Goal: Check status

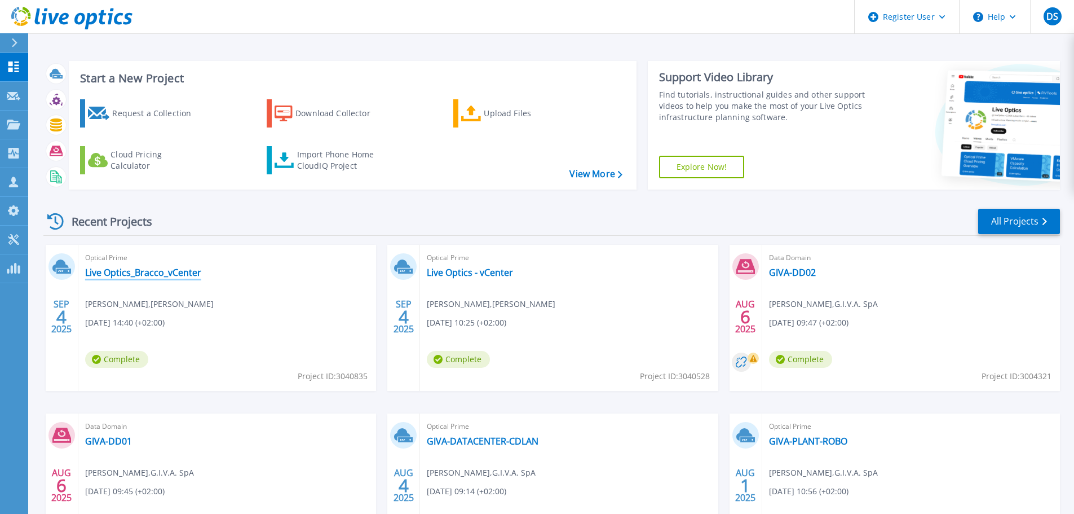
click at [130, 271] on link "Live Optics_Bracco_vCenter" at bounding box center [143, 272] width 116 height 11
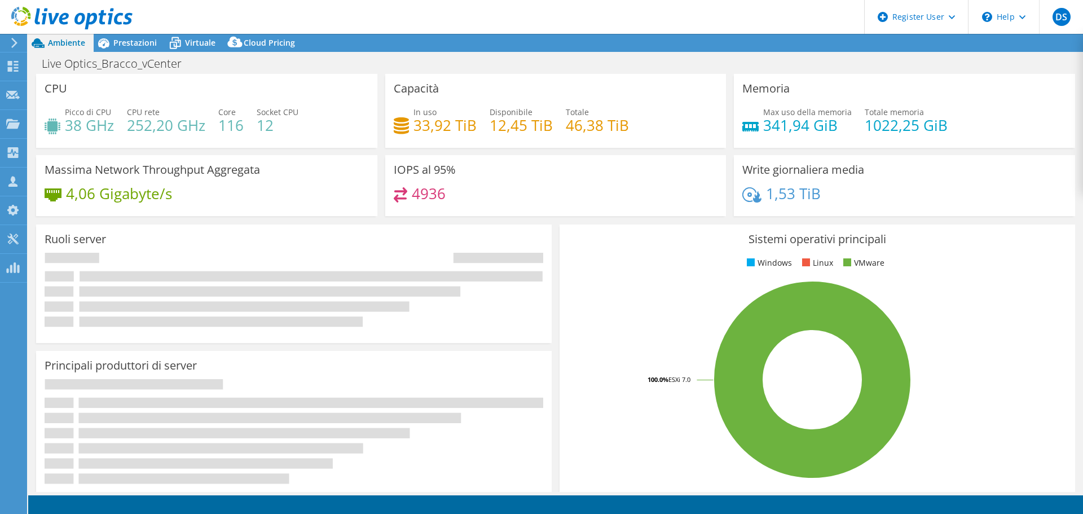
select select "USD"
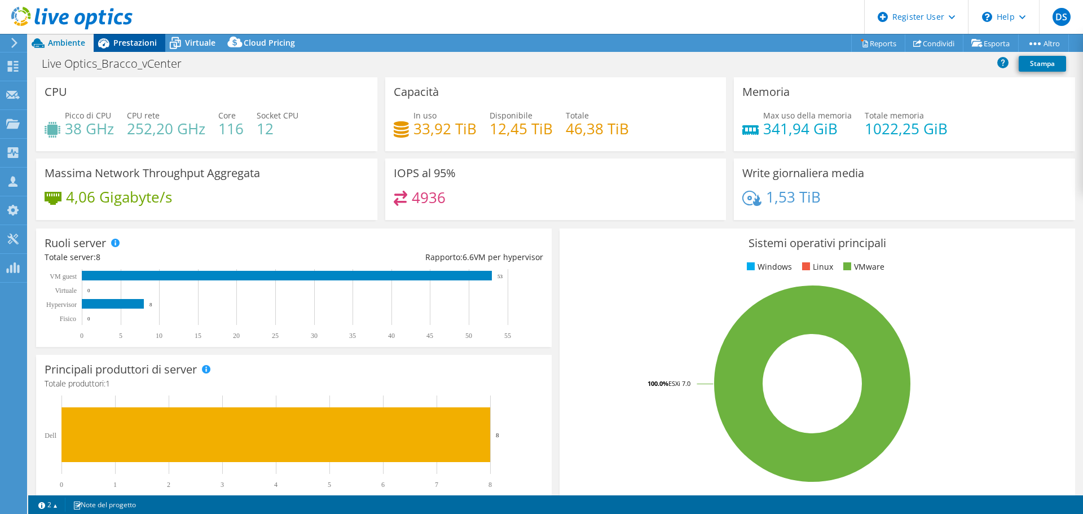
click at [126, 48] on div "Prestazioni" at bounding box center [130, 43] width 72 height 18
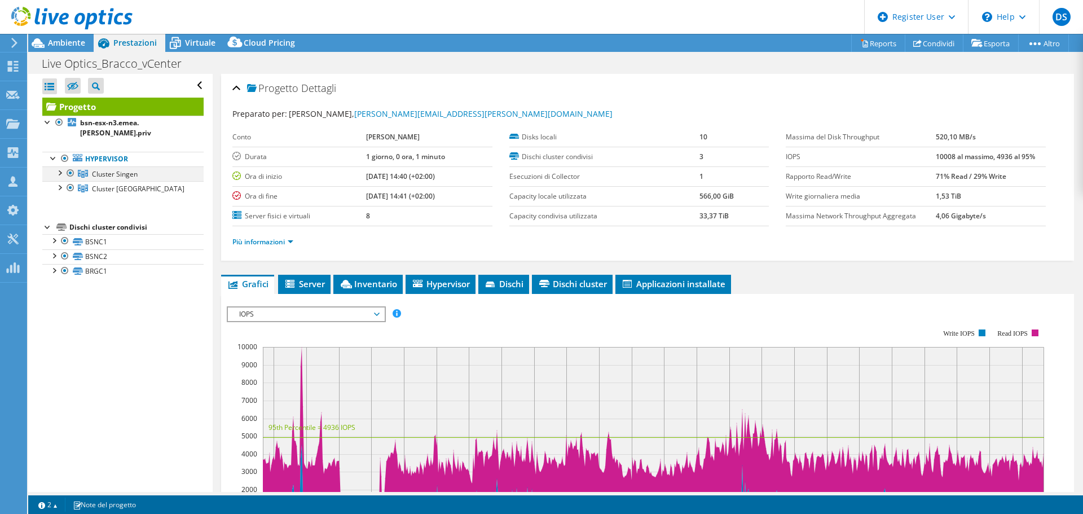
click at [61, 166] on div at bounding box center [59, 171] width 11 height 11
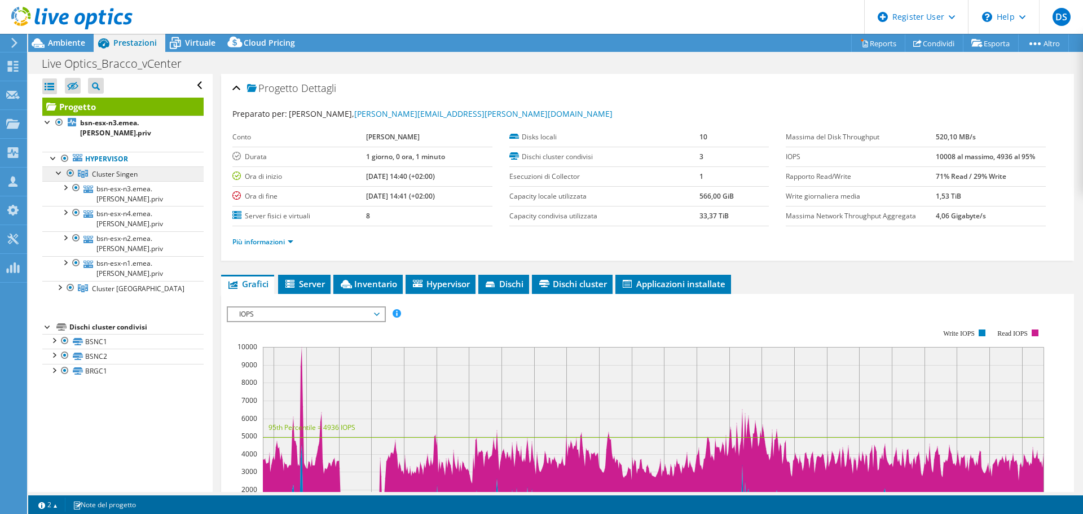
click at [111, 169] on span "Cluster Singen" at bounding box center [115, 174] width 46 height 10
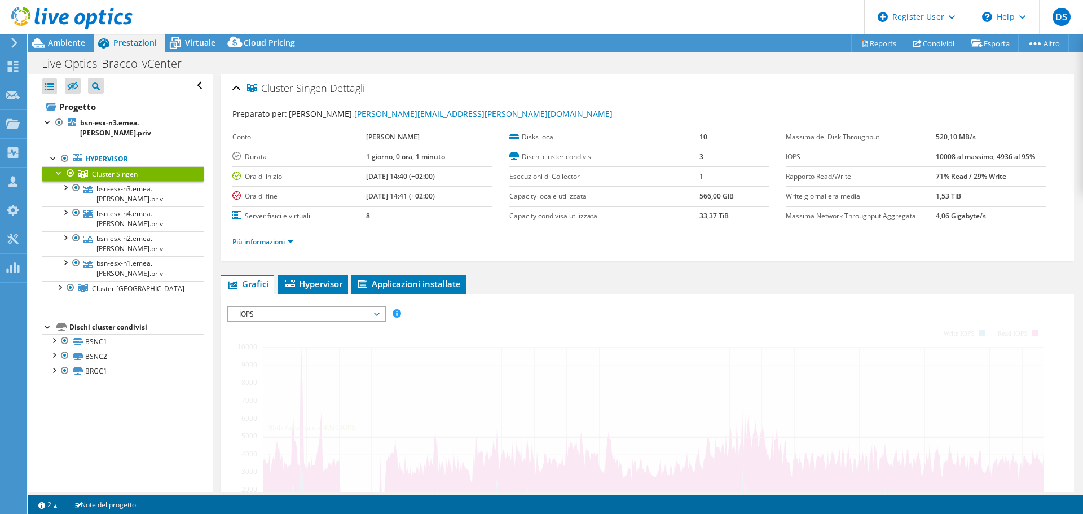
click at [248, 240] on link "Più informazioni" at bounding box center [262, 242] width 61 height 10
click at [122, 182] on link "bsn-esx-n3.emea.[PERSON_NAME].priv" at bounding box center [122, 193] width 161 height 25
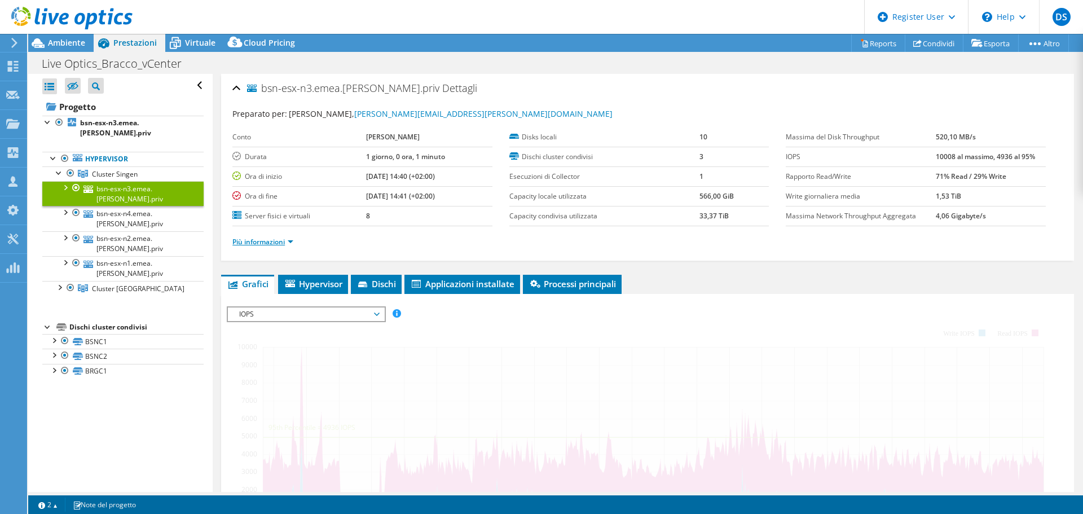
click at [261, 243] on link "Più informazioni" at bounding box center [262, 242] width 61 height 10
